Goal: Answer question/provide support

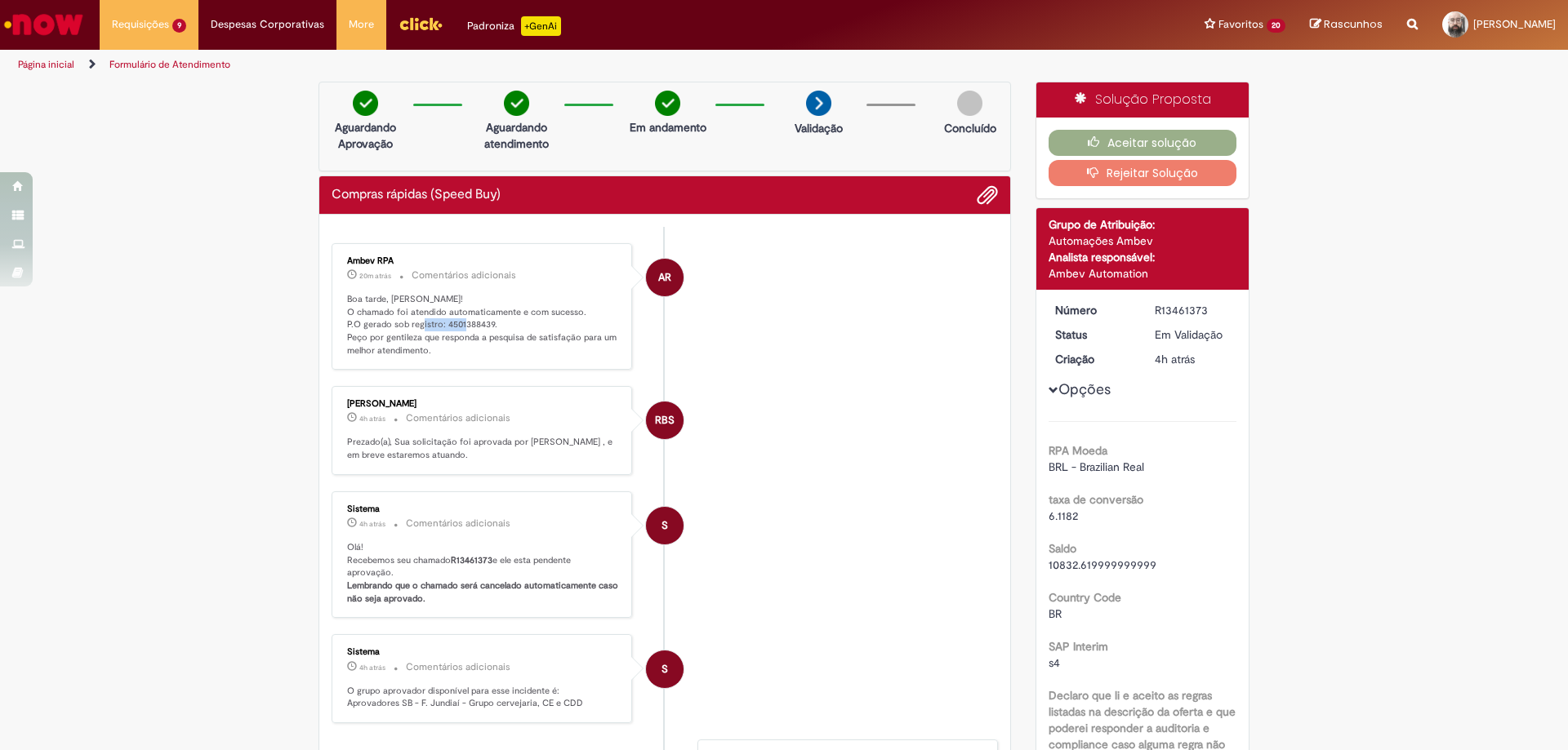
drag, startPoint x: 437, startPoint y: 322, endPoint x: 480, endPoint y: 319, distance: 43.1
click at [484, 320] on p "Boa tarde, [PERSON_NAME]! O chamado foi atendido automaticamente e com sucesso.…" at bounding box center [482, 326] width 271 height 64
drag, startPoint x: 485, startPoint y: 323, endPoint x: 437, endPoint y: 323, distance: 48.0
click at [437, 323] on p "Boa tarde, [PERSON_NAME]! O chamado foi atendido automaticamente e com sucesso.…" at bounding box center [482, 326] width 271 height 64
click at [447, 322] on p "Boa tarde, [PERSON_NAME]! O chamado foi atendido automaticamente e com sucesso.…" at bounding box center [482, 326] width 271 height 64
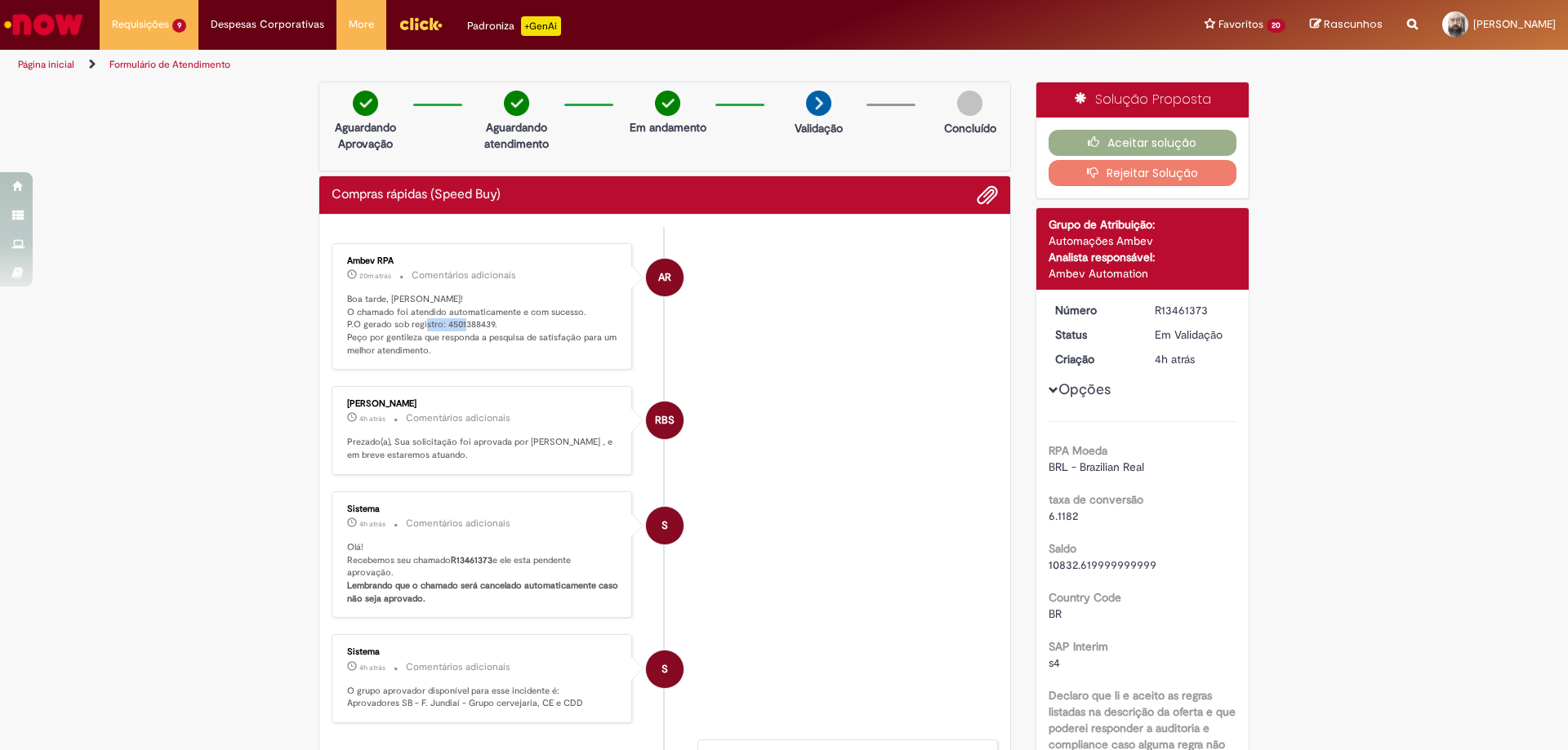
drag, startPoint x: 437, startPoint y: 324, endPoint x: 486, endPoint y: 324, distance: 49.0
click at [486, 324] on p "Boa tarde, [PERSON_NAME]! O chamado foi atendido automaticamente e com sucesso.…" at bounding box center [482, 326] width 271 height 64
copy p "4501388439"
click at [1170, 139] on button "Aceitar solução" at bounding box center [1143, 143] width 189 height 26
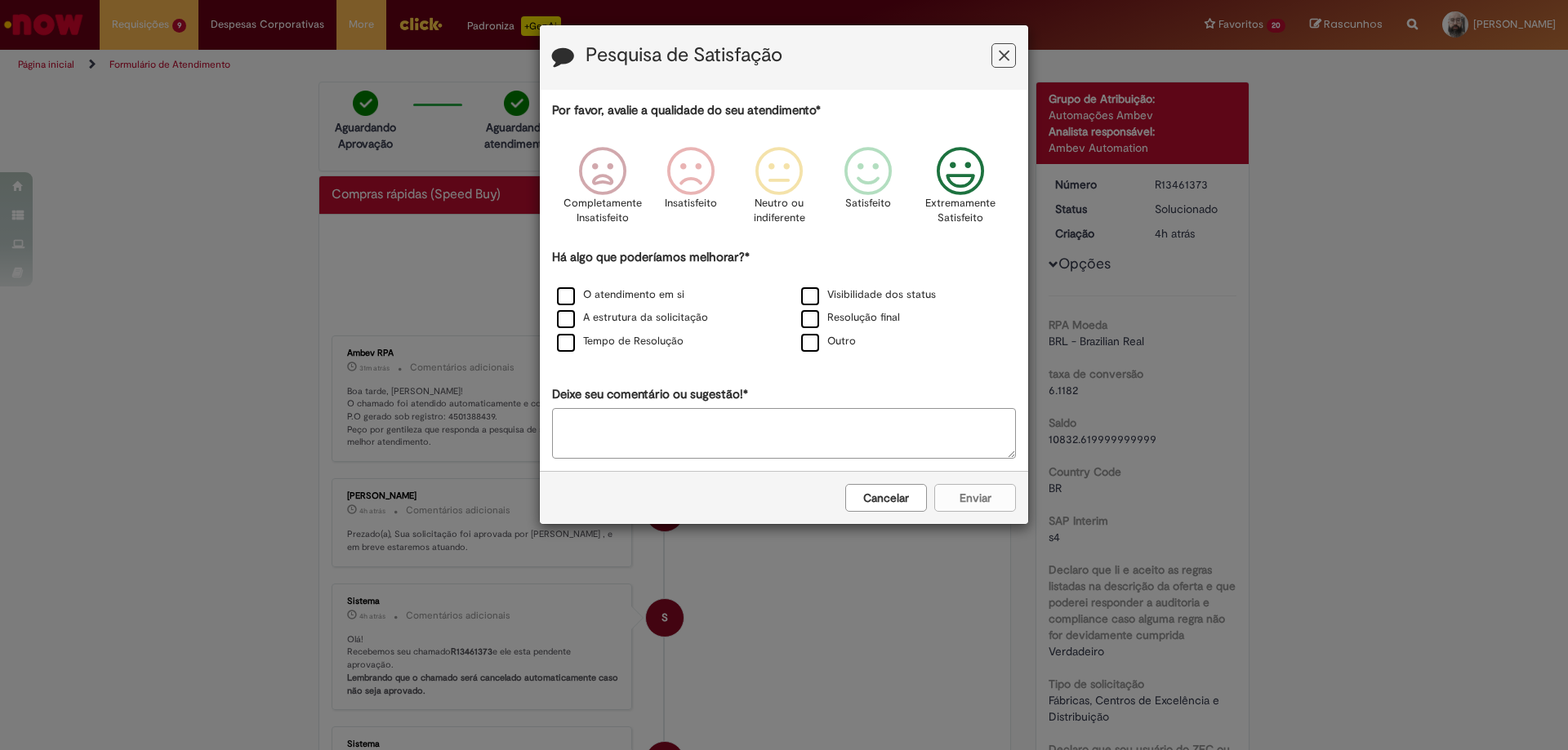
drag, startPoint x: 959, startPoint y: 179, endPoint x: 910, endPoint y: 207, distance: 56.4
click at [957, 179] on icon "Feedback" at bounding box center [961, 172] width 61 height 49
click at [584, 296] on label "O atendimento em si" at bounding box center [620, 295] width 128 height 15
click at [997, 504] on button "Enviar" at bounding box center [974, 498] width 82 height 28
